Goal: Task Accomplishment & Management: Use online tool/utility

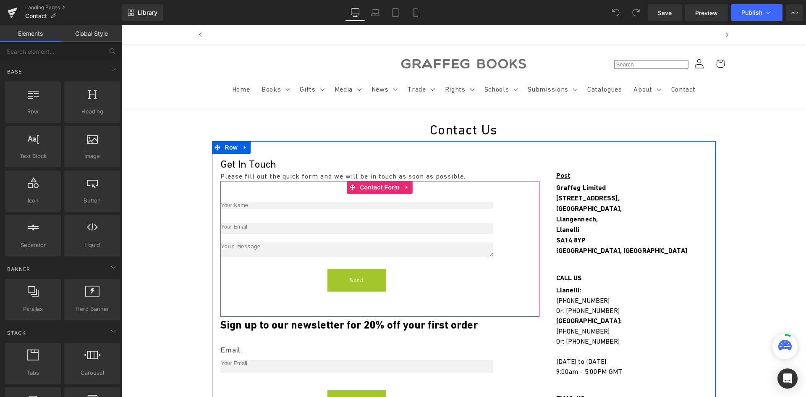
scroll to position [210, 0]
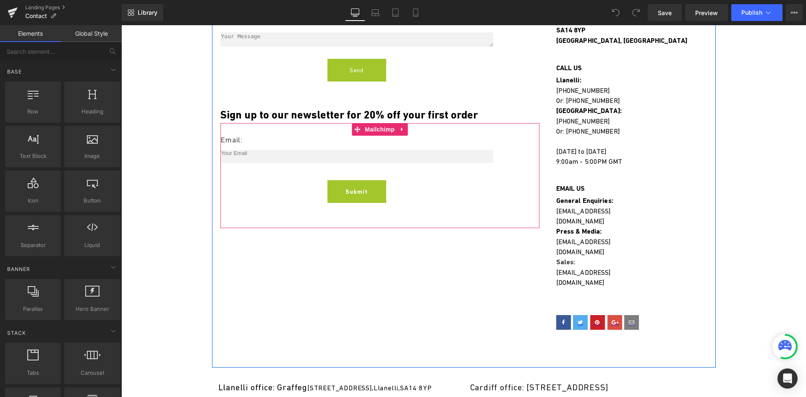
click at [394, 198] on div "Submit" at bounding box center [356, 191] width 273 height 23
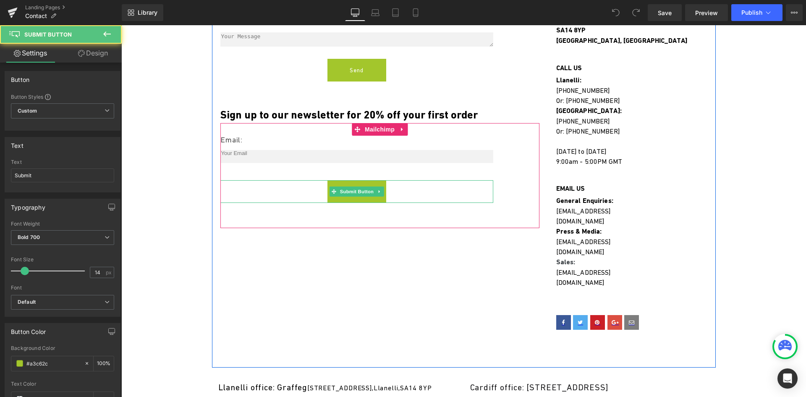
click at [334, 199] on button "Submit" at bounding box center [357, 191] width 59 height 23
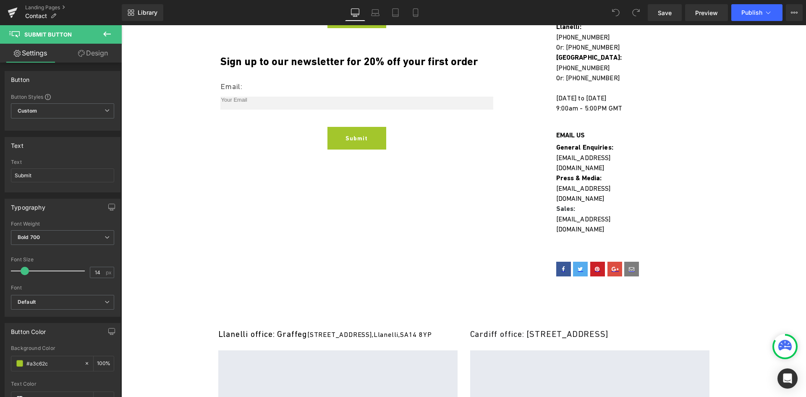
scroll to position [252, 0]
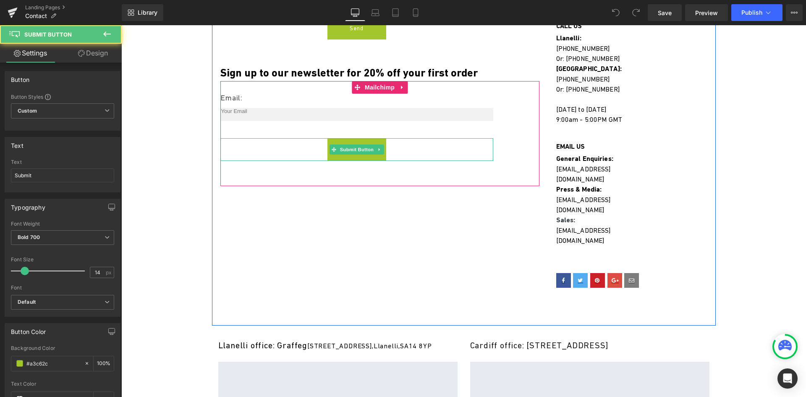
click at [328, 142] on button "Submit" at bounding box center [357, 149] width 59 height 23
click at [380, 158] on button "Submit" at bounding box center [357, 149] width 59 height 23
click at [383, 87] on span "Mailchimp" at bounding box center [380, 87] width 34 height 13
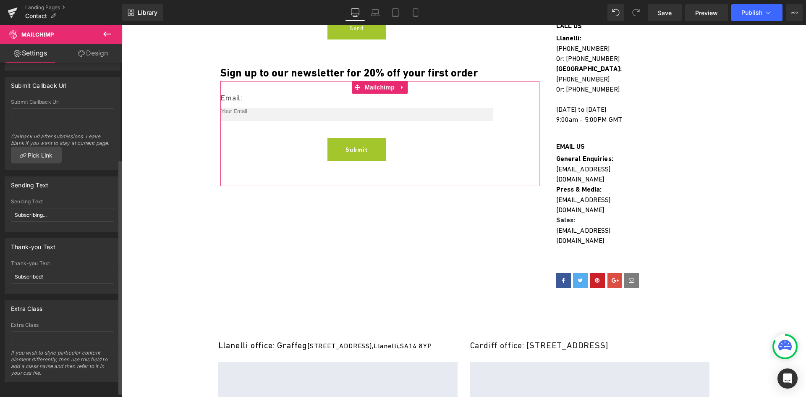
scroll to position [144, 0]
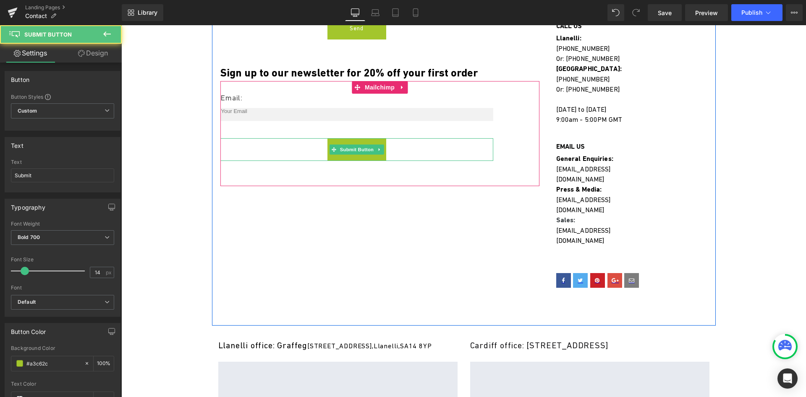
click at [328, 158] on button "Submit" at bounding box center [357, 149] width 59 height 23
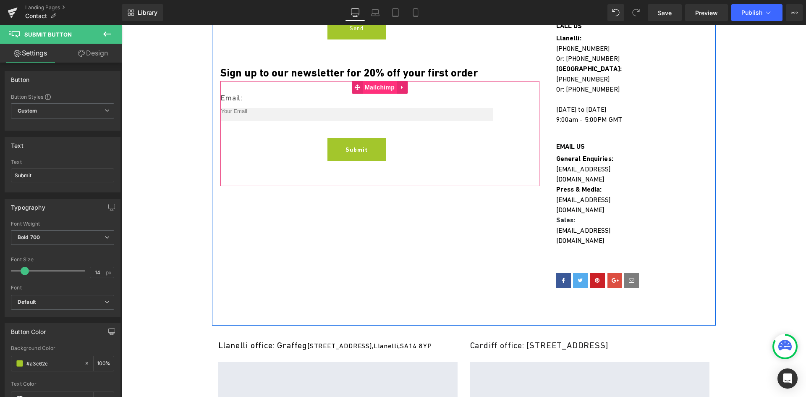
click at [371, 84] on span "Mailchimp" at bounding box center [380, 87] width 34 height 13
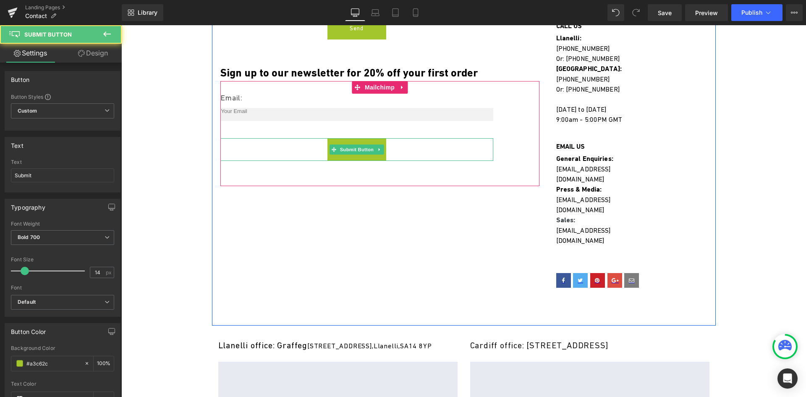
click at [328, 156] on button "Submit" at bounding box center [357, 149] width 59 height 23
click at [314, 149] on div "Submit" at bounding box center [356, 149] width 273 height 23
click at [306, 153] on div "Submit" at bounding box center [356, 149] width 273 height 23
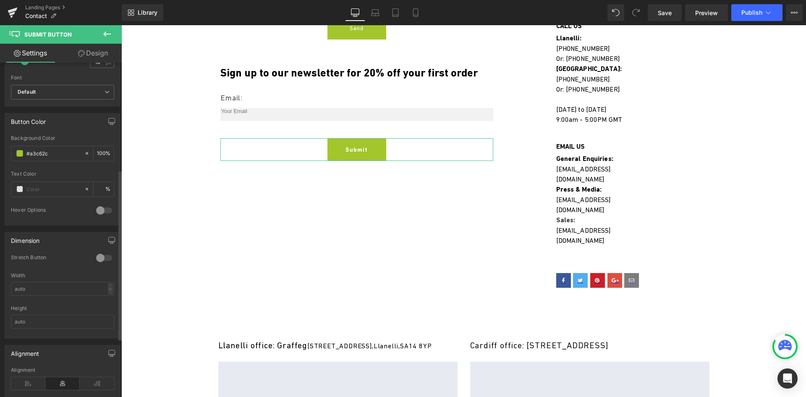
scroll to position [325, 0]
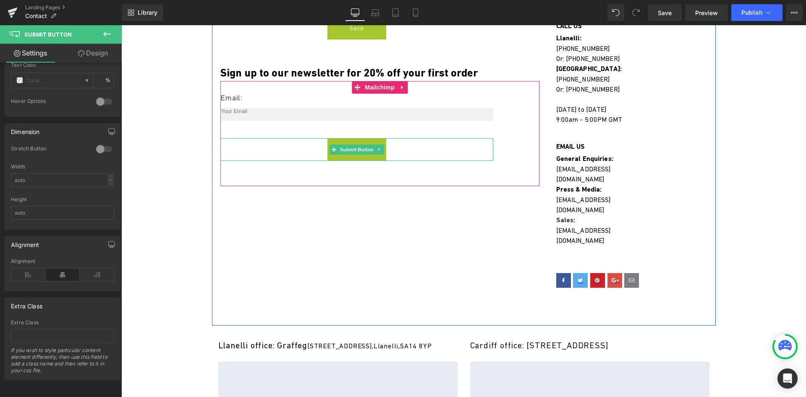
click at [401, 158] on div "Submit" at bounding box center [356, 149] width 273 height 23
click at [399, 142] on div "Submit" at bounding box center [356, 149] width 273 height 23
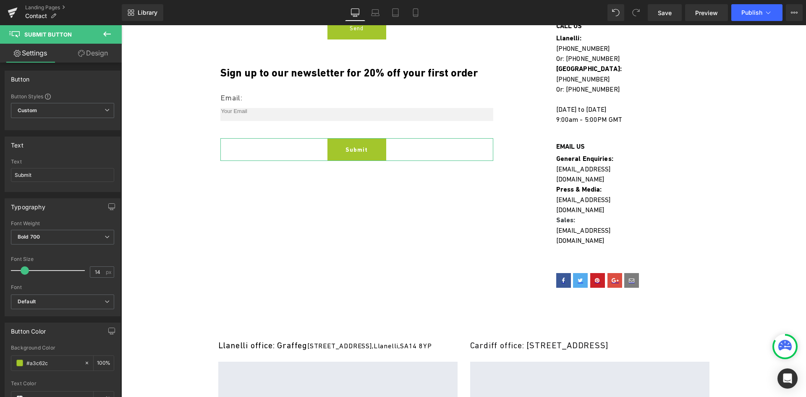
scroll to position [0, 0]
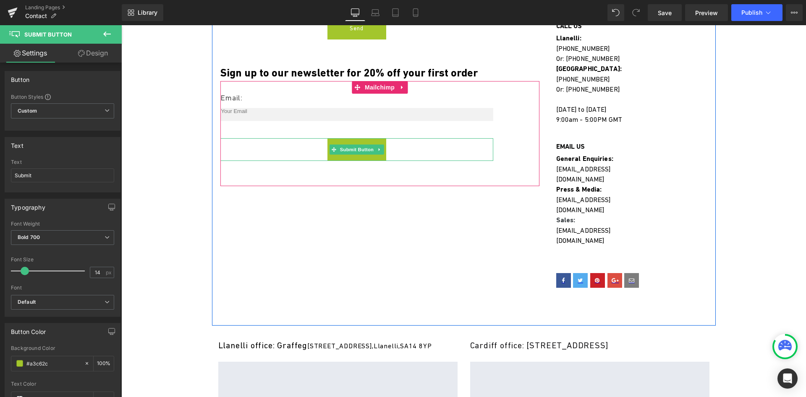
click at [332, 158] on button "Submit" at bounding box center [357, 149] width 59 height 23
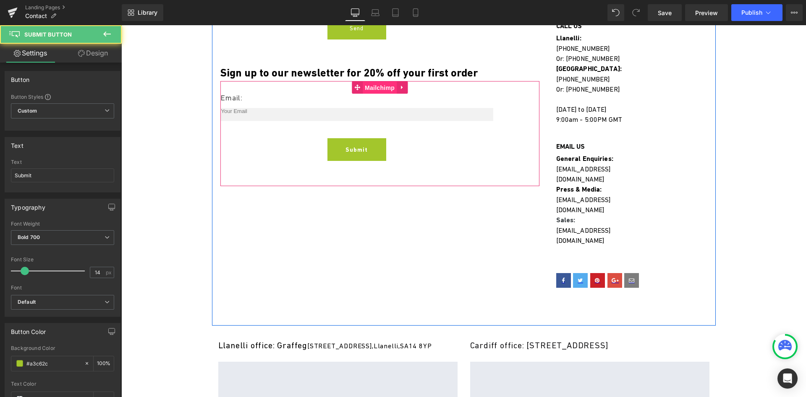
click at [363, 89] on span "Mailchimp" at bounding box center [380, 87] width 34 height 13
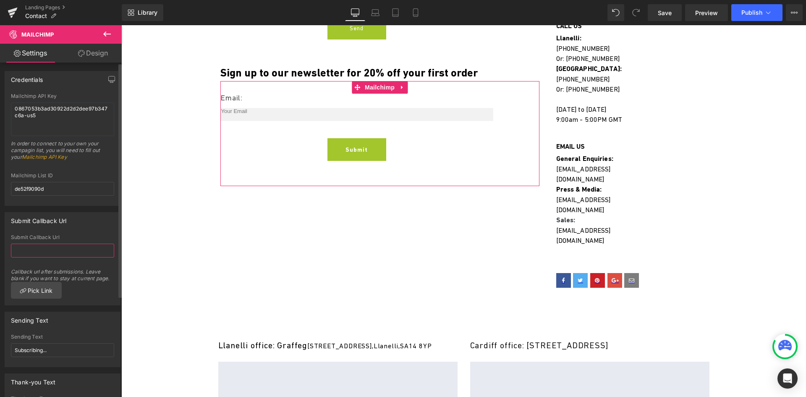
click at [47, 251] on input "text" at bounding box center [62, 251] width 103 height 14
type input "s"
type input "Submitted"
click at [184, 186] on div "Contact Us Heading Get In Touch Heading Please fill out the quick form and we w…" at bounding box center [463, 255] width 685 height 778
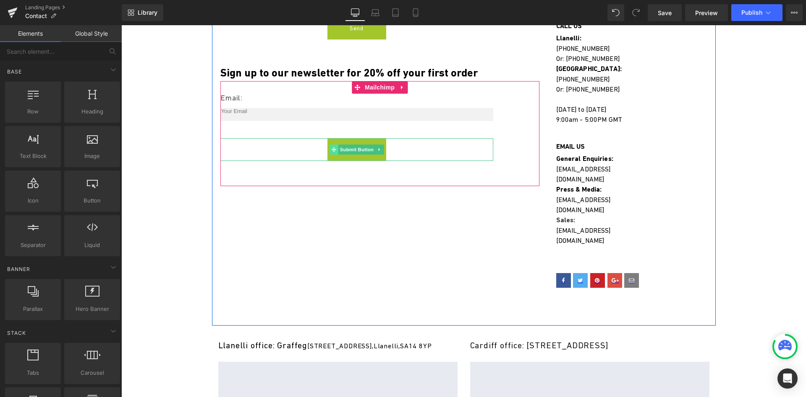
click at [331, 151] on icon at bounding box center [333, 149] width 5 height 5
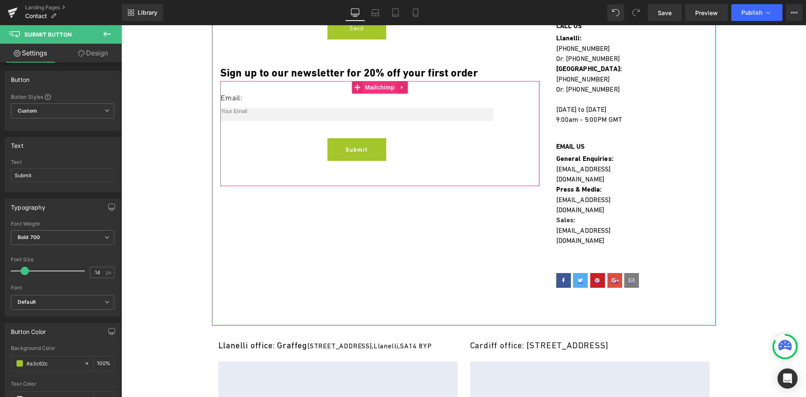
click at [372, 87] on span "Mailchimp" at bounding box center [380, 87] width 34 height 13
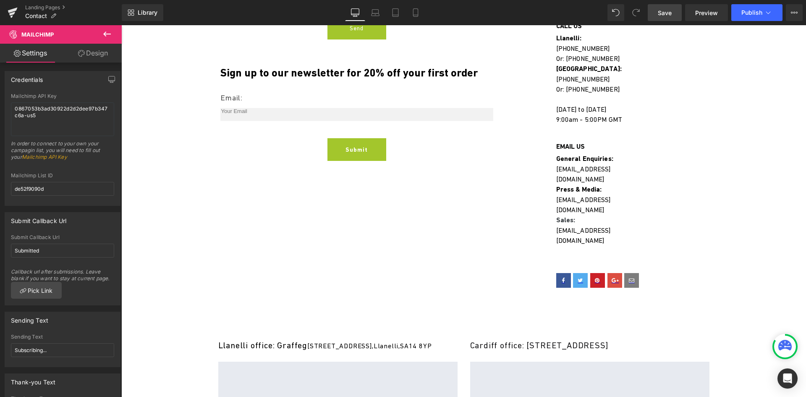
click at [661, 10] on span "Save" at bounding box center [665, 12] width 14 height 9
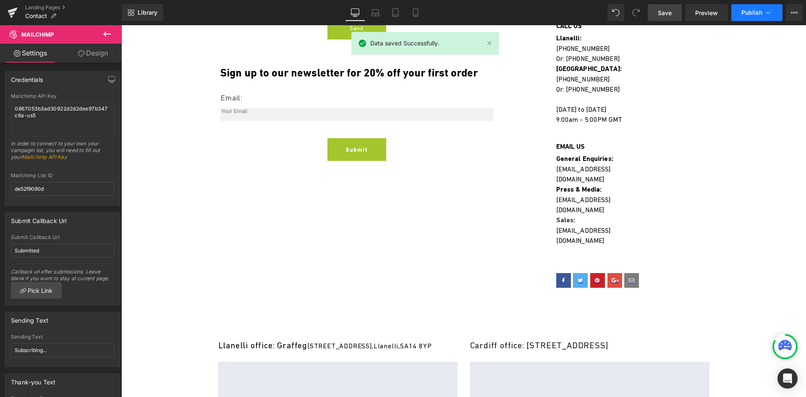
click at [750, 10] on span "Publish" at bounding box center [752, 12] width 21 height 7
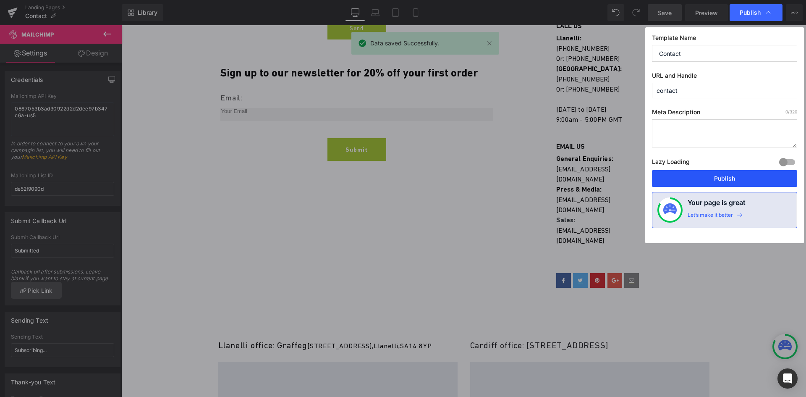
click at [726, 178] on button "Publish" at bounding box center [724, 178] width 145 height 17
